Goal: Obtain resource: Obtain resource

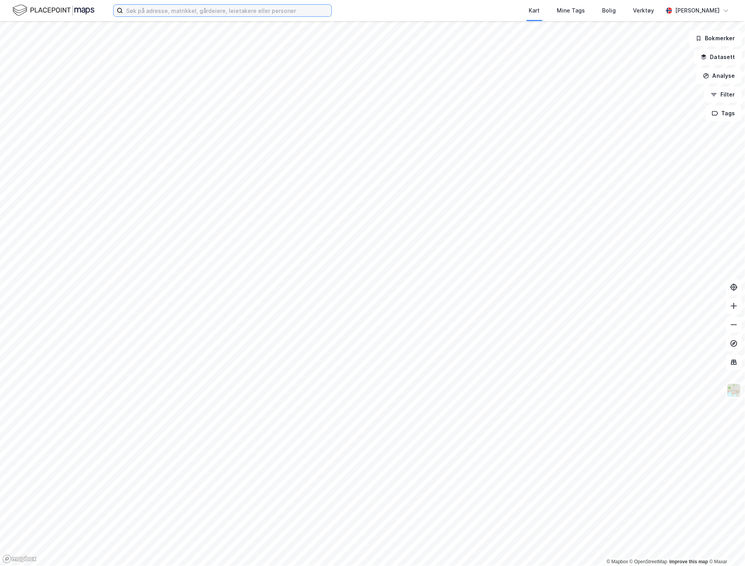
click at [161, 13] on input at bounding box center [227, 11] width 209 height 12
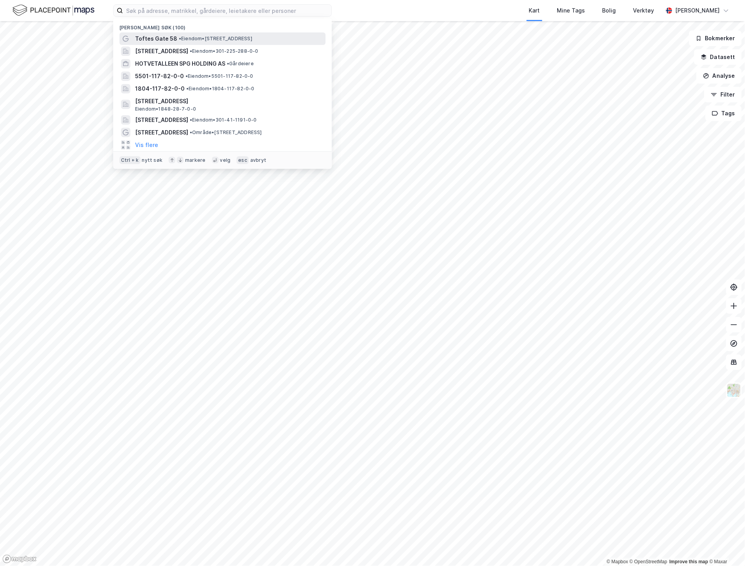
click at [173, 41] on span "Toftes Gate 58" at bounding box center [156, 38] width 42 height 9
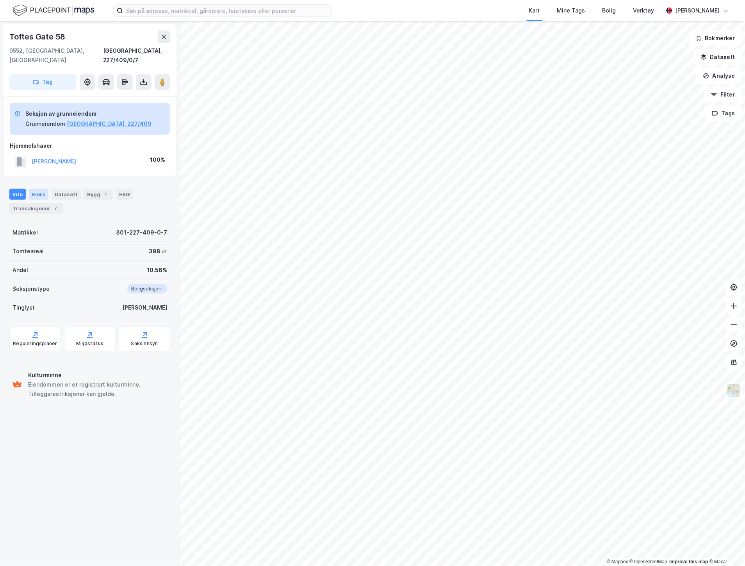
click at [37, 189] on div "Eiere" at bounding box center [39, 194] width 20 height 11
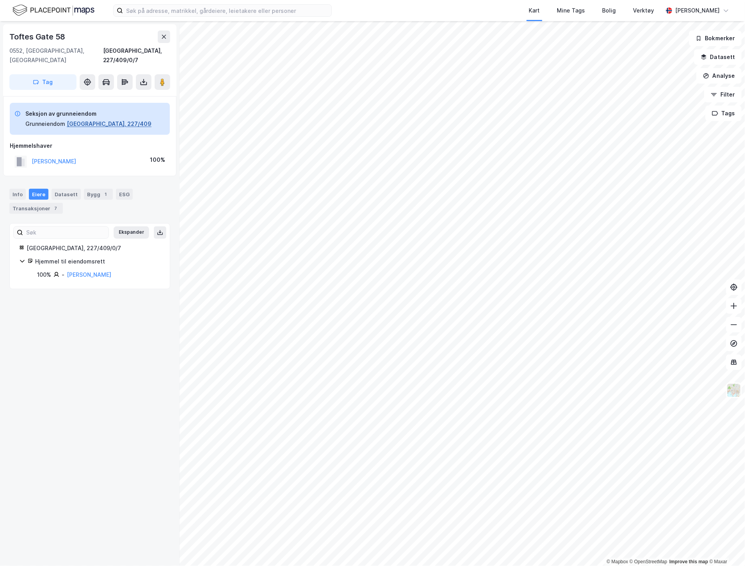
click at [87, 119] on button "[GEOGRAPHIC_DATA], 227/409" at bounding box center [109, 123] width 85 height 9
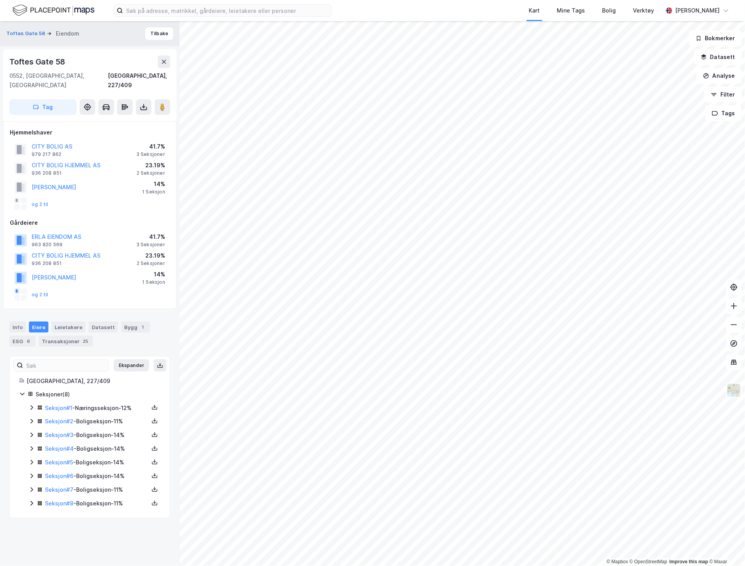
click at [34, 404] on icon at bounding box center [32, 407] width 6 height 6
click at [27, 393] on div "Seksjoner ( 8 ) Seksjon # 1 - Næringsseksjon - 12% Hjemmel til eiendomsrett 100…" at bounding box center [89, 461] width 141 height 145
click at [31, 404] on icon at bounding box center [32, 407] width 6 height 6
click at [31, 419] on icon at bounding box center [31, 421] width 2 height 5
click at [31, 418] on icon at bounding box center [32, 421] width 6 height 6
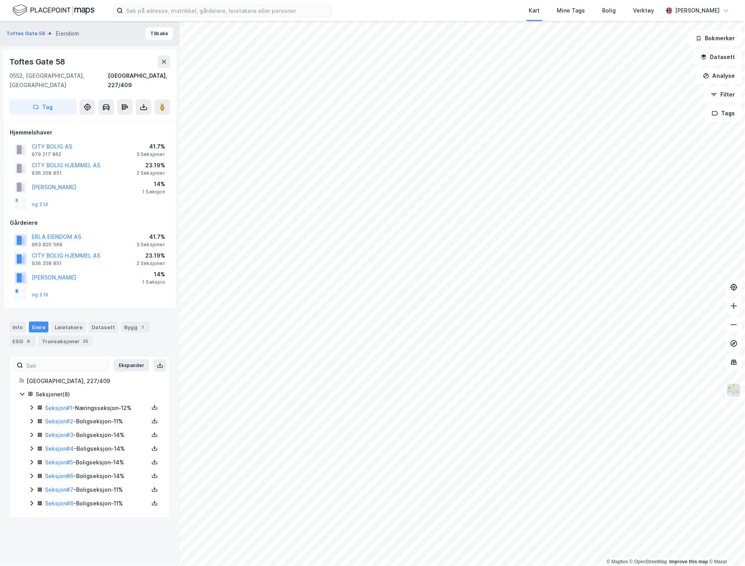
click at [24, 422] on div "Seksjoner ( 8 ) Seksjon # 1 - Næringsseksjon - 12% Seksjon # 2 - Boligseksjon -…" at bounding box center [89, 448] width 141 height 119
click at [32, 432] on icon at bounding box center [31, 434] width 2 height 5
click at [154, 434] on icon at bounding box center [155, 435] width 3 height 2
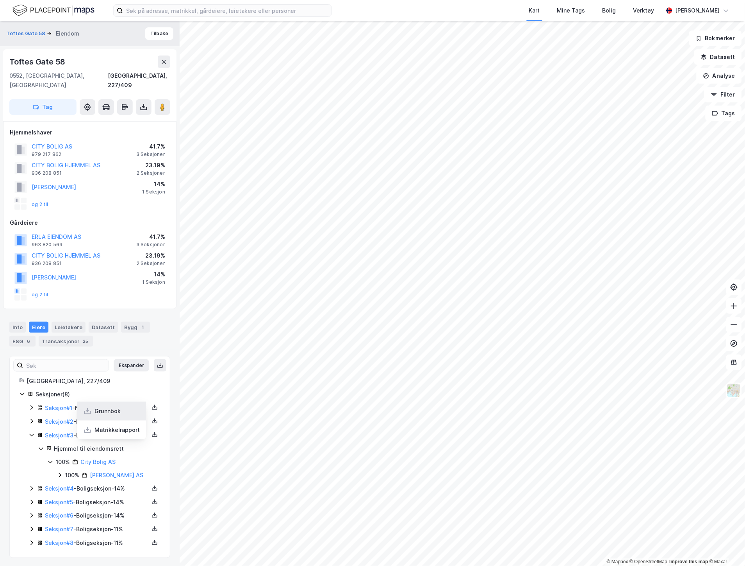
click at [109, 406] on div "Grunnbok" at bounding box center [108, 410] width 26 height 9
click at [32, 485] on icon at bounding box center [32, 488] width 6 height 6
click at [30, 498] on div "Seksjon # 5 - Boligseksjon - 14%" at bounding box center [95, 503] width 132 height 10
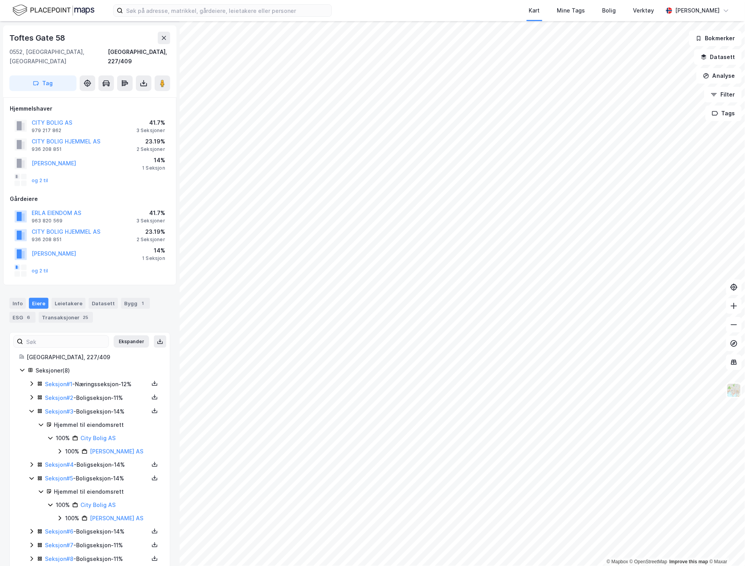
scroll to position [33, 0]
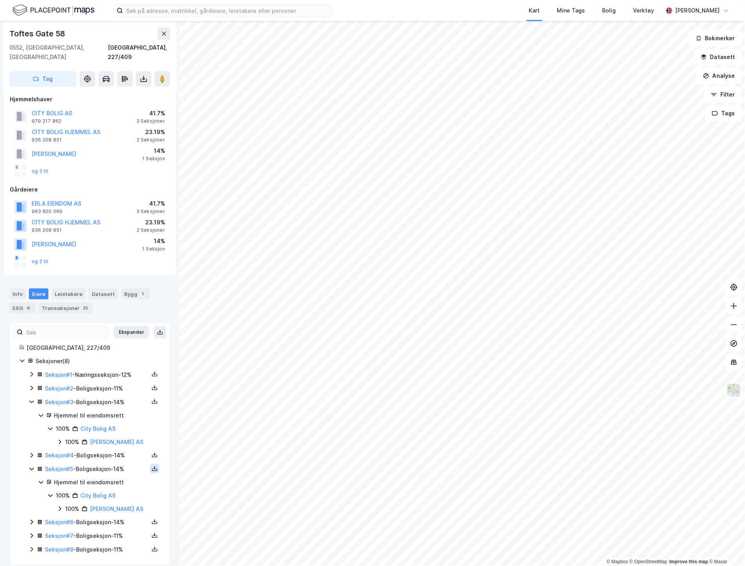
click at [152, 465] on icon at bounding box center [155, 468] width 6 height 6
click at [115, 440] on div "Grunnbok" at bounding box center [108, 444] width 26 height 9
click at [32, 519] on icon at bounding box center [32, 522] width 6 height 6
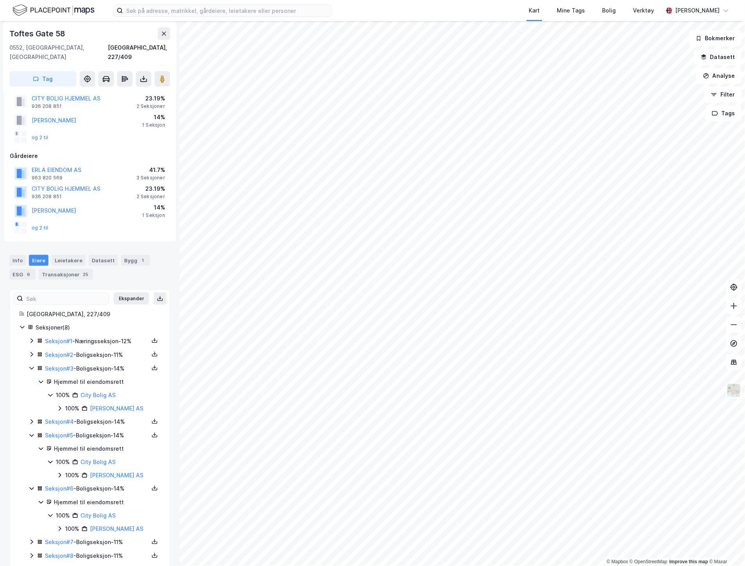
scroll to position [73, 0]
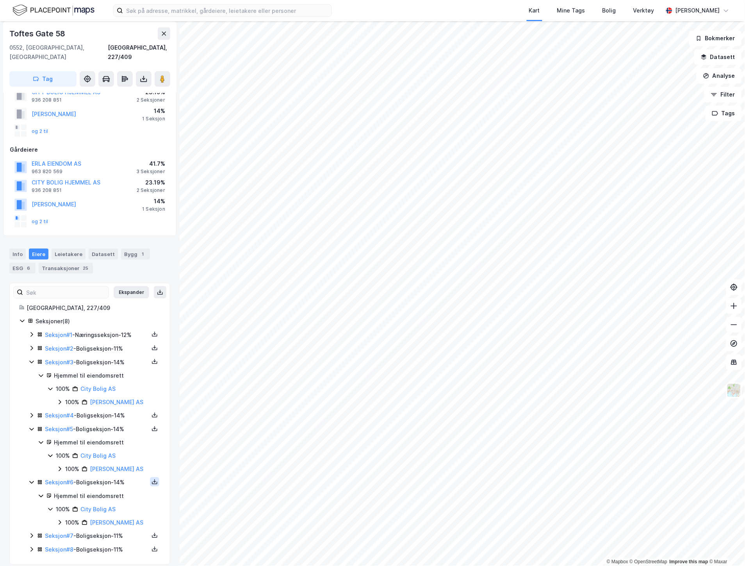
click at [152, 478] on icon at bounding box center [155, 481] width 6 height 6
click at [119, 453] on div "Grunnbok" at bounding box center [111, 458] width 69 height 19
click at [32, 533] on icon at bounding box center [31, 535] width 2 height 5
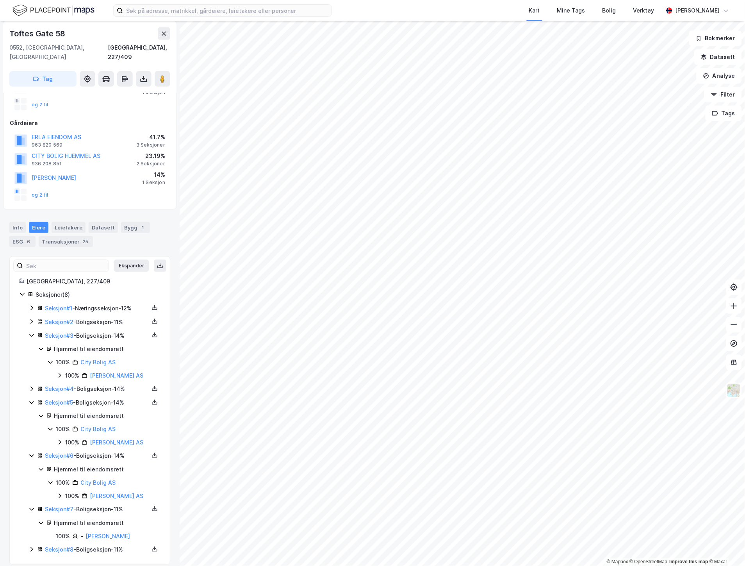
click at [32, 546] on icon at bounding box center [32, 549] width 6 height 6
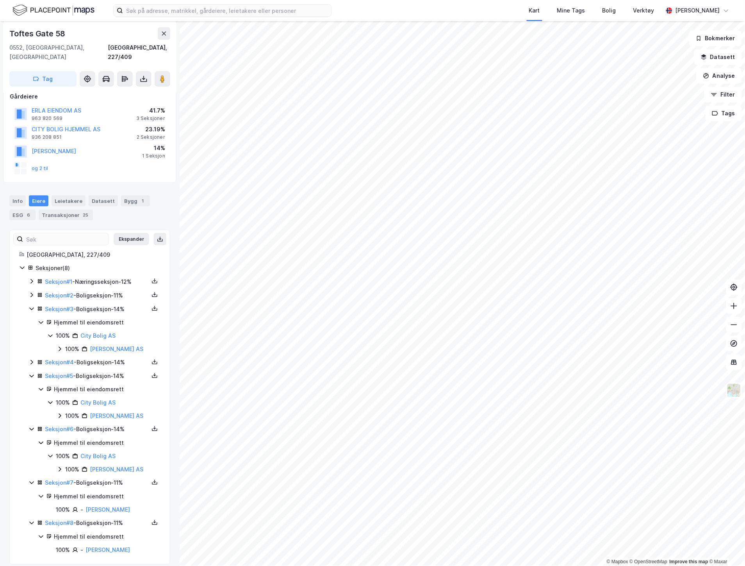
click at [31, 293] on icon at bounding box center [31, 295] width 2 height 5
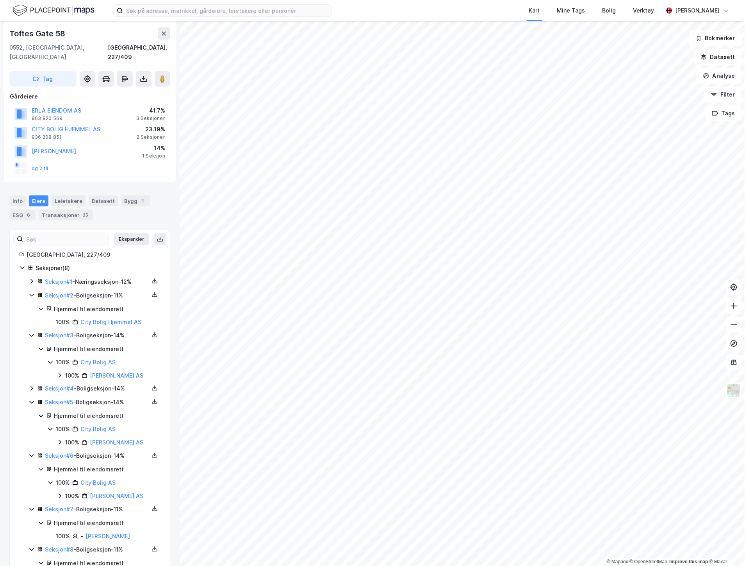
click at [32, 279] on icon at bounding box center [31, 281] width 2 height 5
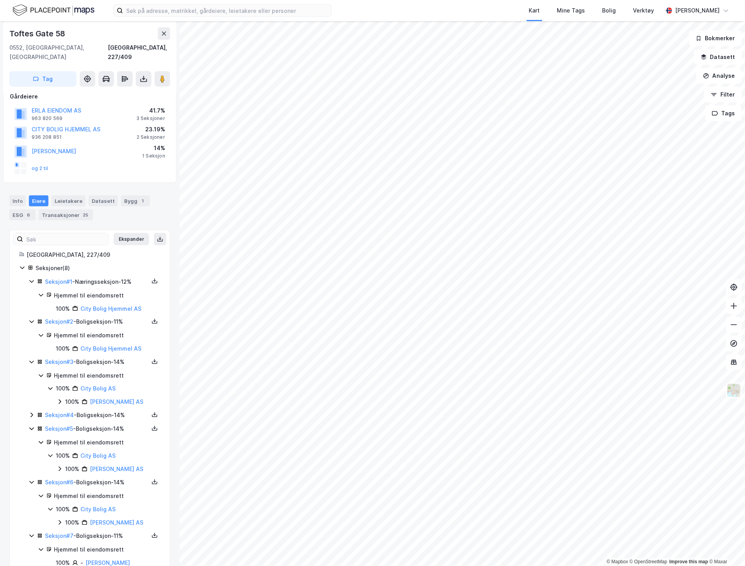
click at [31, 412] on icon at bounding box center [32, 415] width 6 height 6
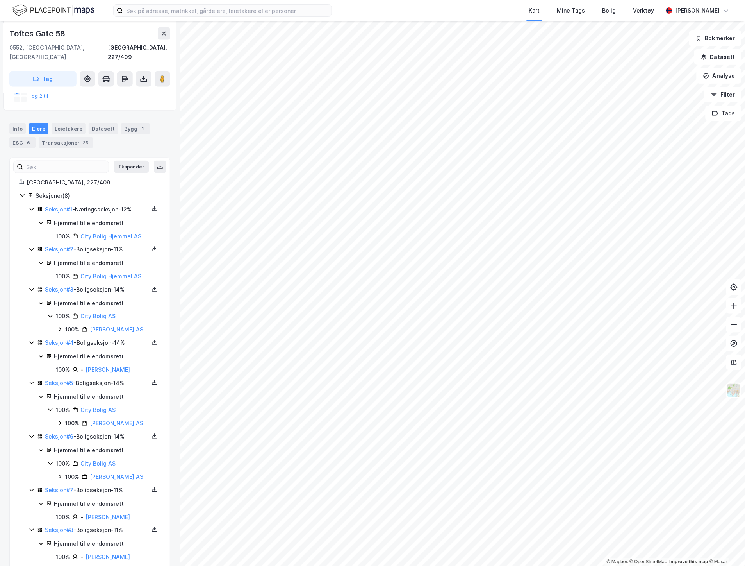
scroll to position [206, 0]
